Goal: Task Accomplishment & Management: Manage account settings

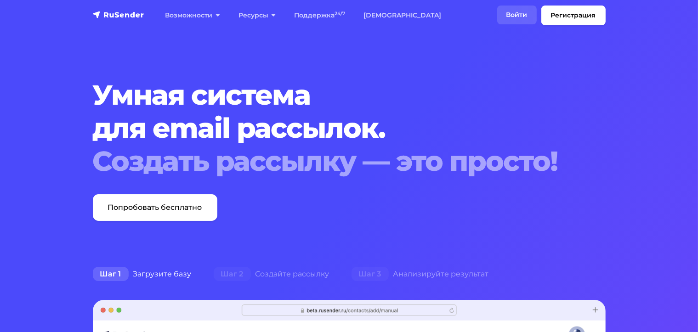
click at [518, 17] on link "Войти" at bounding box center [516, 15] width 39 height 19
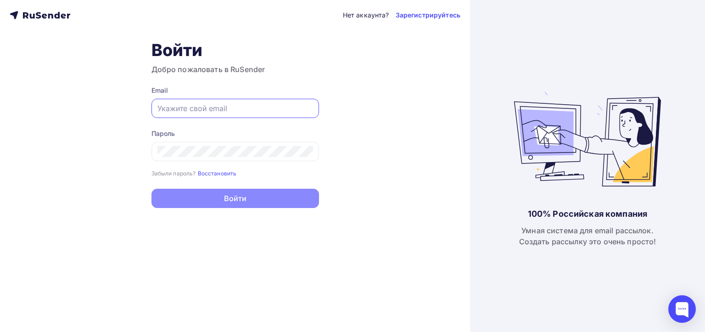
click at [217, 105] on input "text" at bounding box center [236, 108] width 156 height 11
click at [216, 175] on small "Восстановить" at bounding box center [217, 173] width 39 height 7
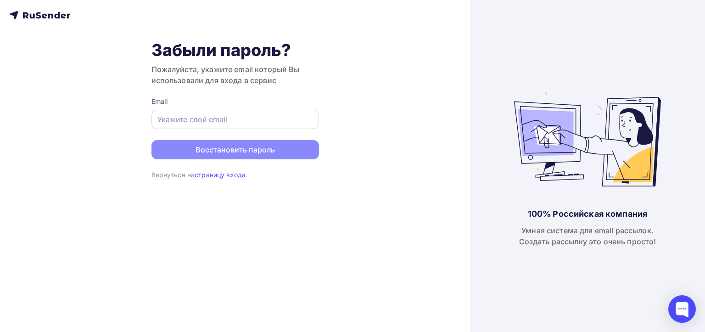
click at [231, 125] on div at bounding box center [236, 119] width 168 height 19
click at [234, 120] on input "text" at bounding box center [236, 119] width 156 height 11
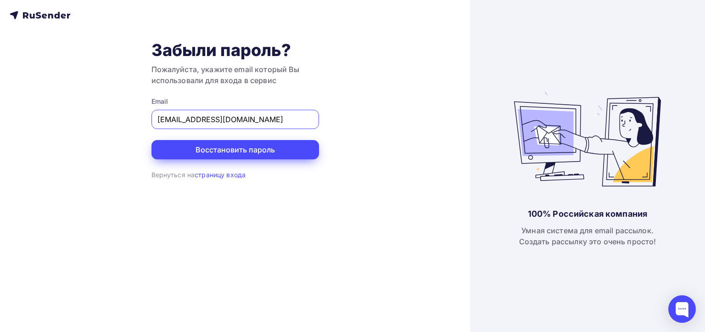
type input "[EMAIL_ADDRESS][DOMAIN_NAME]"
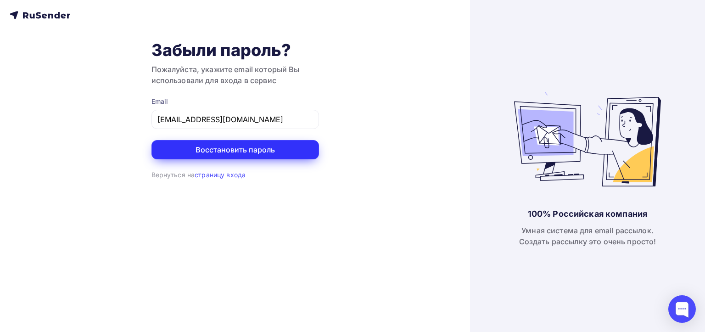
click at [232, 147] on button "Восстановить пароль" at bounding box center [236, 149] width 168 height 19
